Goal: Task Accomplishment & Management: Manage account settings

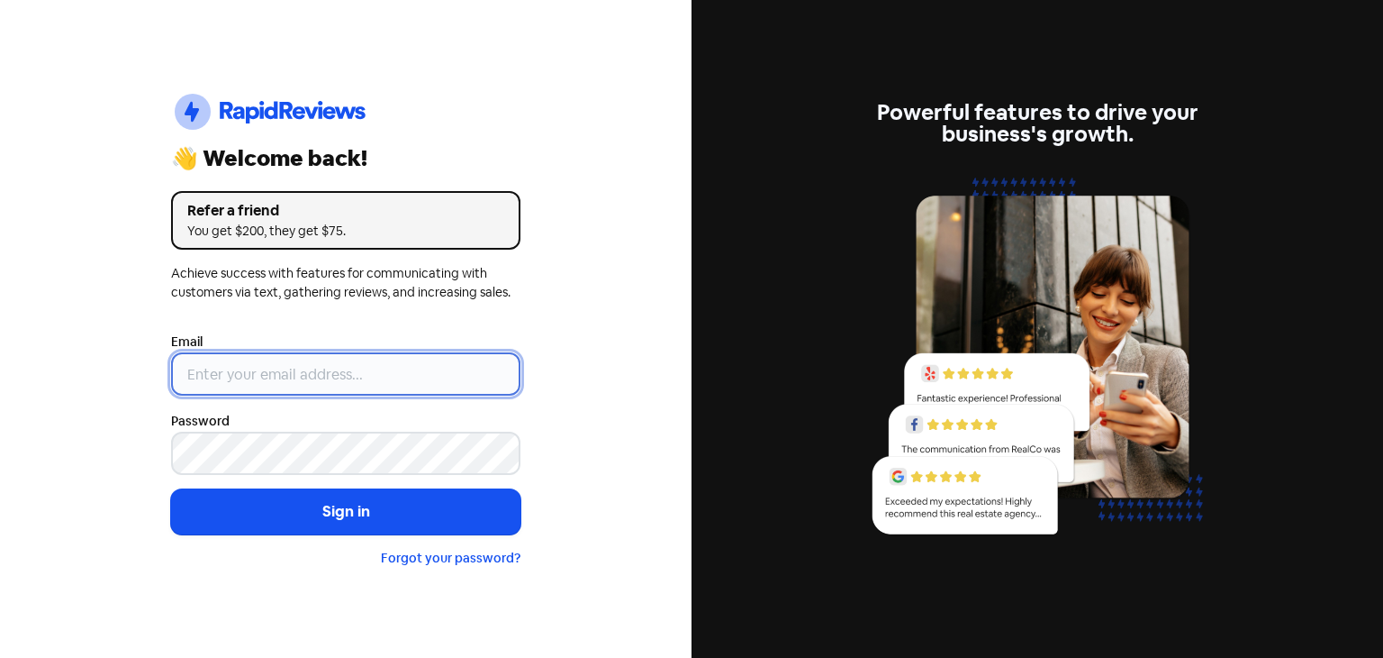
type input "[EMAIL_ADDRESS][DOMAIN_NAME]"
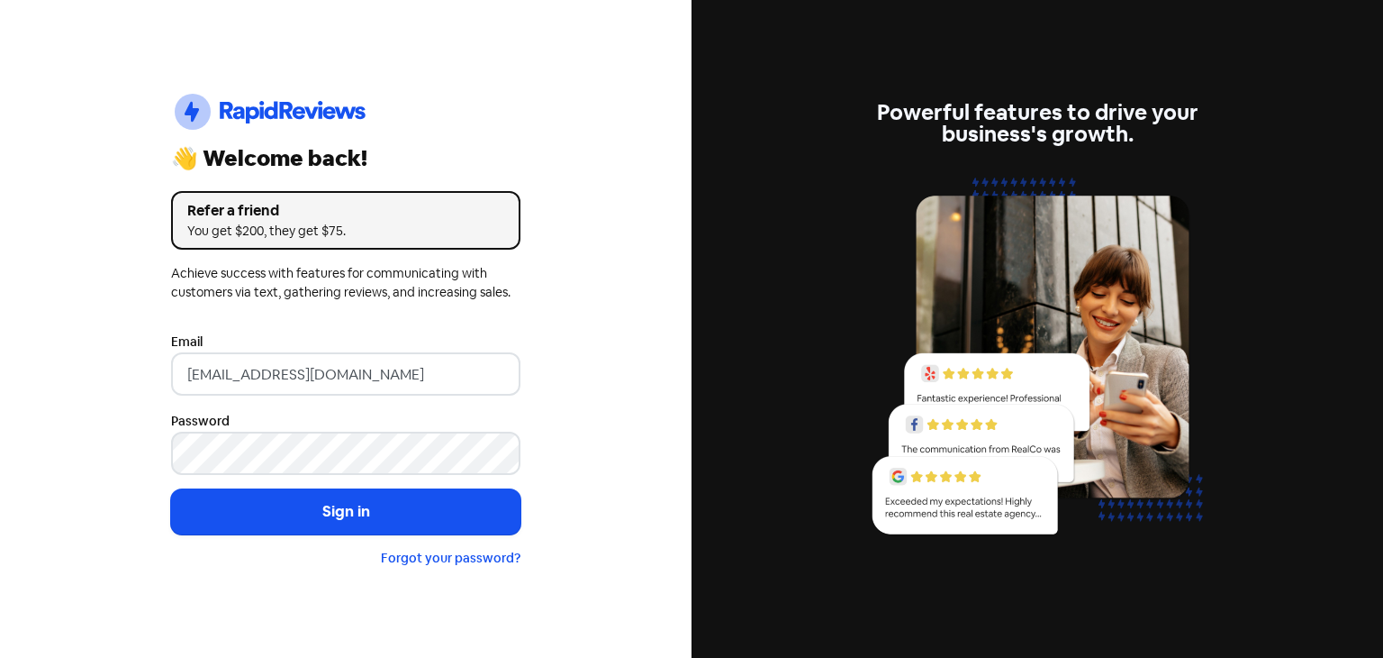
click at [605, 322] on div "Icon For Thunder-circle 👋 Welcome back! Refer a friend You get $200, they get $…" at bounding box center [346, 329] width 692 height 658
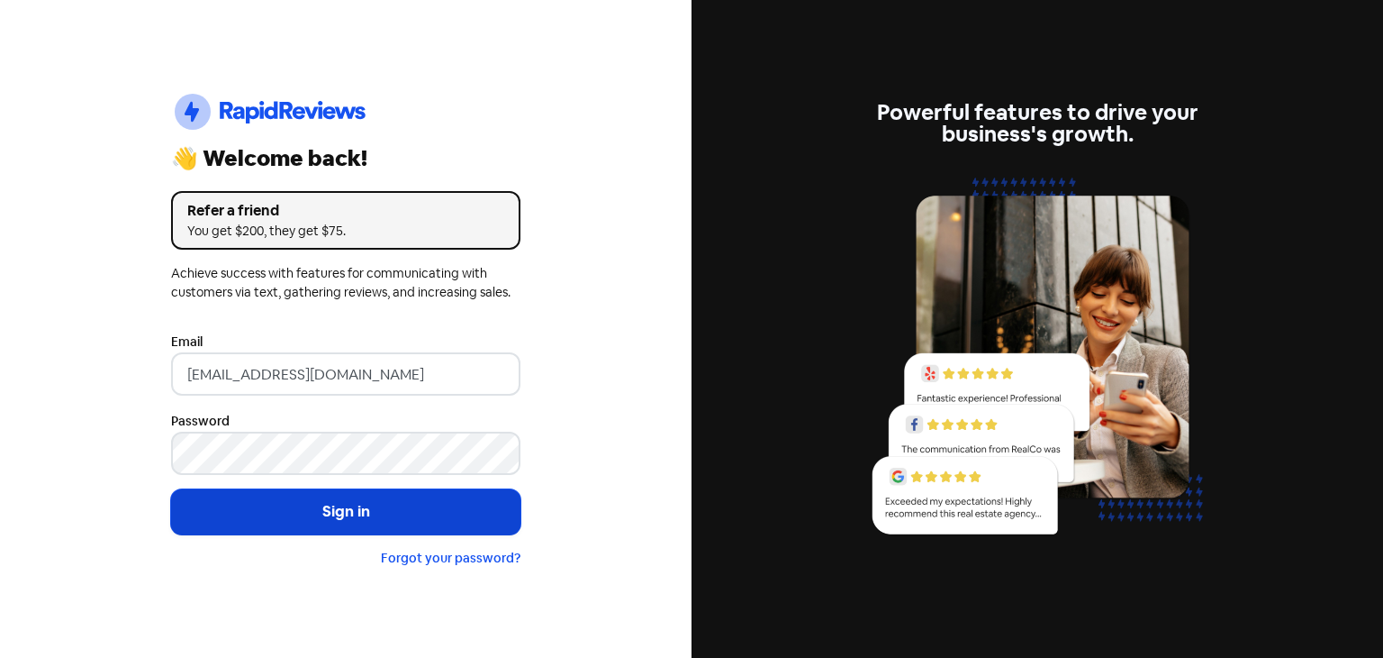
click at [425, 500] on button "Sign in" at bounding box center [345, 511] width 349 height 45
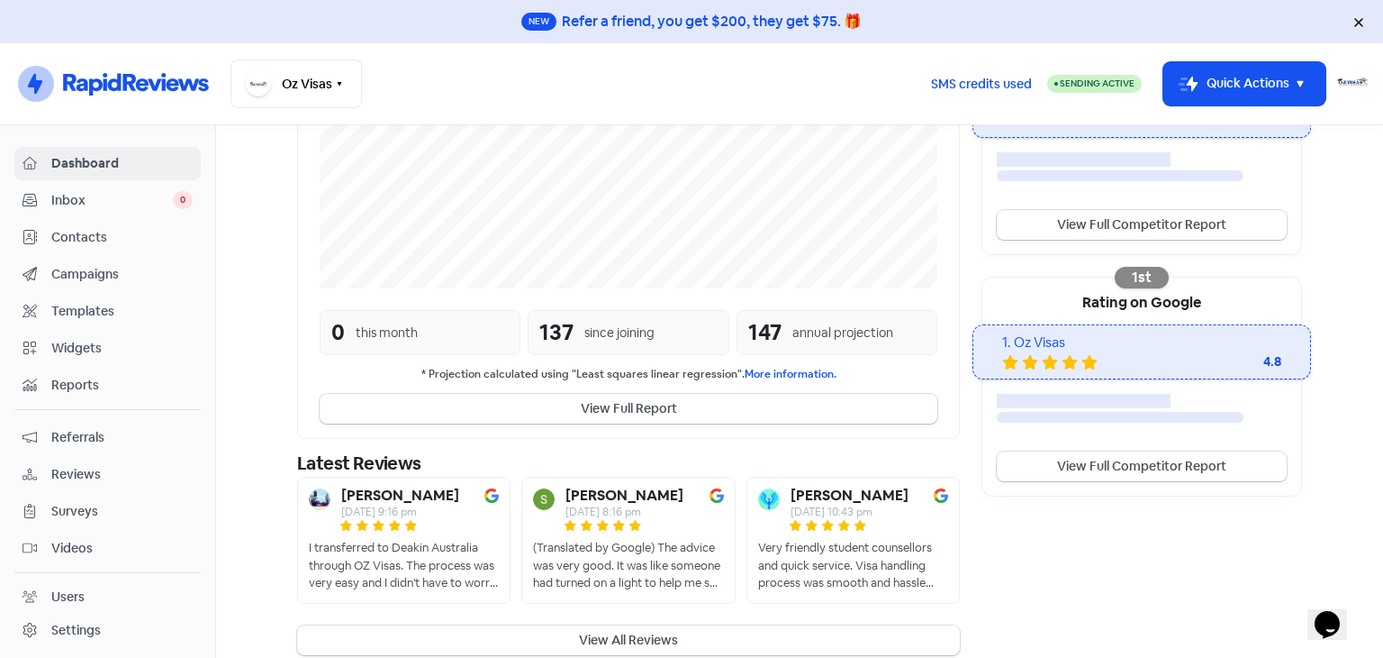
scroll to position [448, 0]
